Goal: Transaction & Acquisition: Purchase product/service

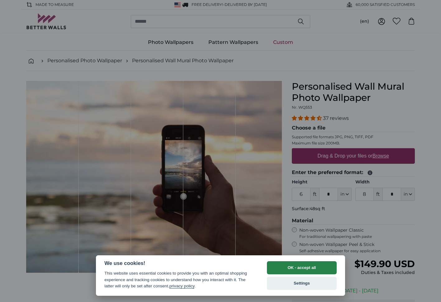
click at [305, 269] on button "OK - accept all" at bounding box center [302, 267] width 70 height 13
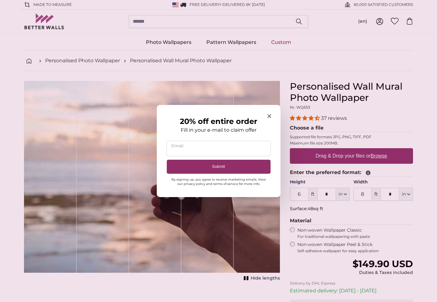
click at [270, 115] on icon "Close modal" at bounding box center [269, 116] width 4 height 4
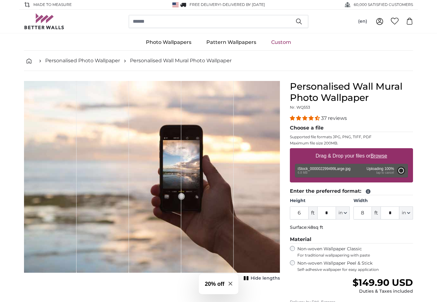
type input "9"
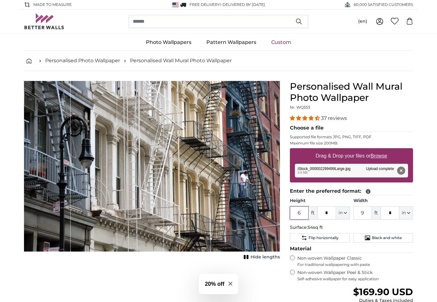
drag, startPoint x: 303, startPoint y: 213, endPoint x: 298, endPoint y: 213, distance: 5.0
click at [299, 213] on input "6" at bounding box center [299, 213] width 19 height 13
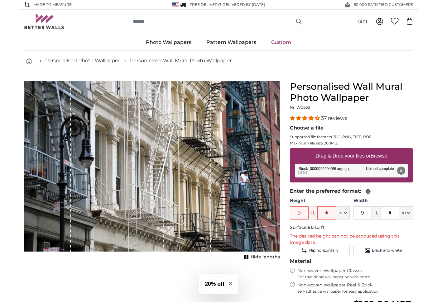
click at [344, 212] on icon "button" at bounding box center [345, 212] width 2 height 1
click at [332, 240] on link "Inches (inch)" at bounding box center [342, 240] width 55 height 11
type input "72"
type input "108"
drag, startPoint x: 310, startPoint y: 212, endPoint x: 283, endPoint y: 213, distance: 27.8
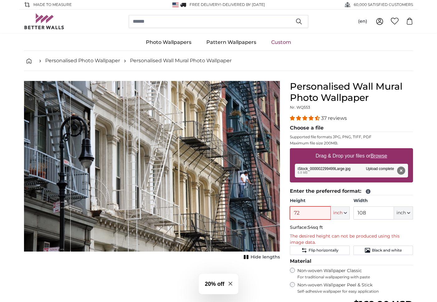
click at [283, 213] on product-detail "Cancel Crop image Hide lengths Personalised Wall Mural Photo Wallpaper Nr. WQ55…" at bounding box center [218, 236] width 399 height 330
type input "108"
click at [374, 213] on input "108" at bounding box center [373, 213] width 40 height 13
drag, startPoint x: 374, startPoint y: 213, endPoint x: 353, endPoint y: 212, distance: 21.2
click at [353, 212] on div "Height 108 ft * inch Centimeter (cm) Inches (inch) Feet (ft. in.) Width 108 ft …" at bounding box center [351, 209] width 123 height 22
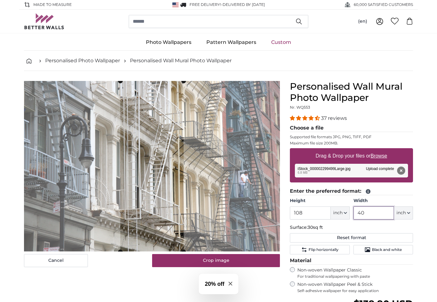
type input "40"
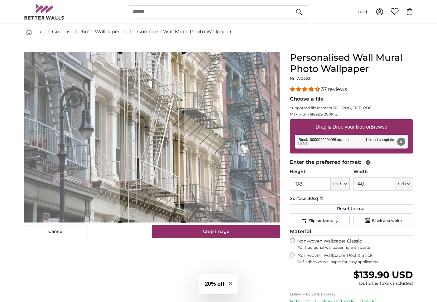
scroll to position [30, 0]
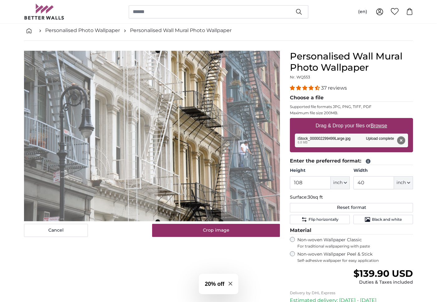
click at [198, 142] on cropper-handle at bounding box center [189, 136] width 63 height 171
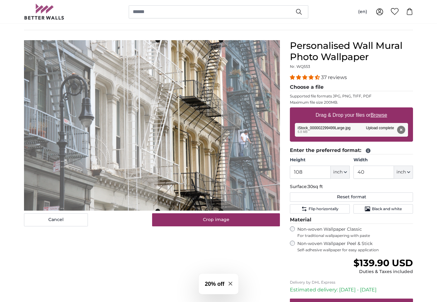
scroll to position [42, 0]
